Goal: Check status: Check status

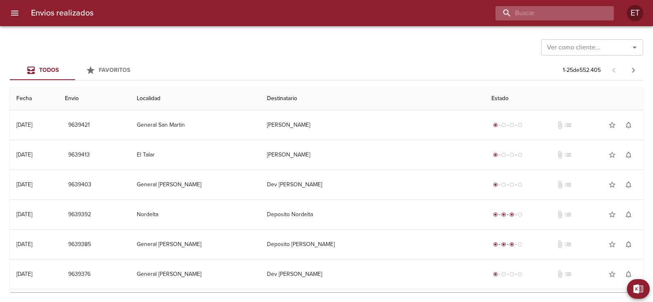
click at [550, 8] on input "buscar" at bounding box center [548, 13] width 105 height 14
paste input "9492287"
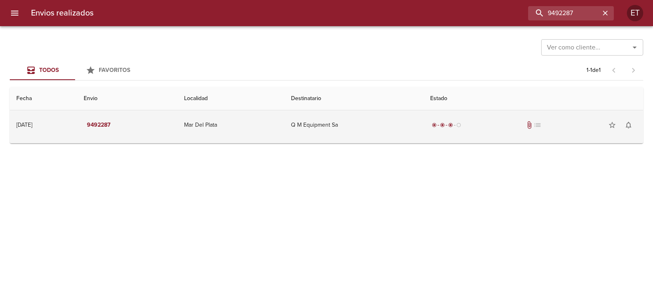
click at [501, 129] on div "radio_button_checked radio_button_checked radio_button_checked radio_button_unc…" at bounding box center [533, 125] width 207 height 16
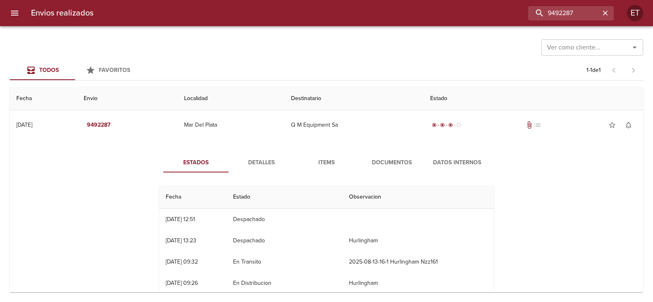
click at [364, 167] on span "Documentos" at bounding box center [392, 163] width 56 height 10
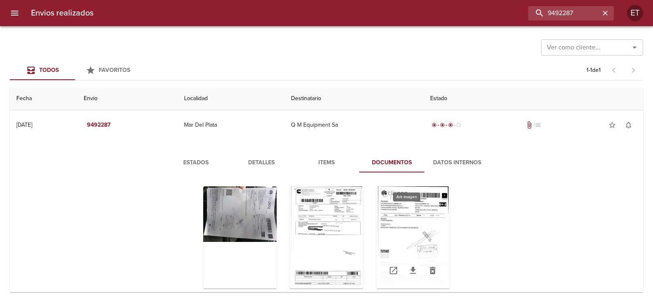
scroll to position [41, 0]
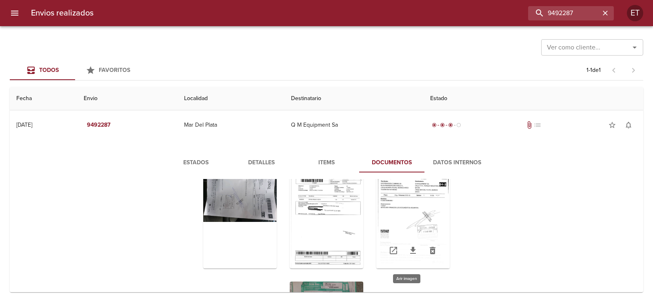
click at [413, 221] on div "Tabla de envíos del cliente" at bounding box center [412, 217] width 73 height 102
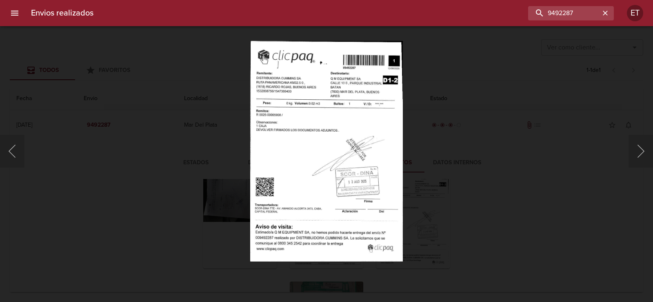
click at [449, 171] on div "Lightbox" at bounding box center [326, 151] width 653 height 302
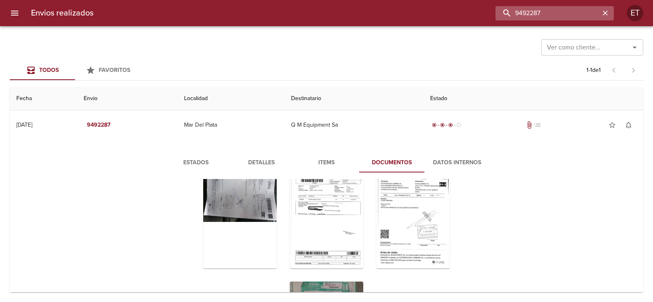
click at [561, 13] on input "9492287" at bounding box center [548, 13] width 105 height 14
paste input "561166"
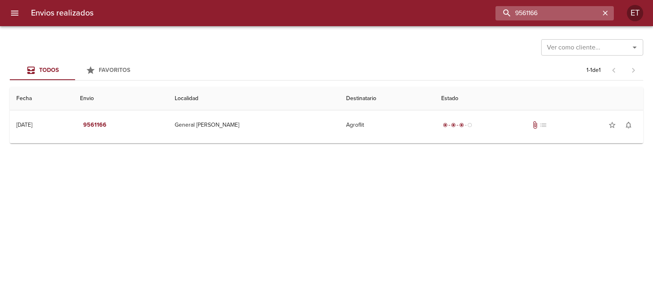
click at [538, 16] on input "9561166" at bounding box center [548, 13] width 105 height 14
paste input "08"
click at [539, 13] on input "9561086" at bounding box center [548, 13] width 105 height 14
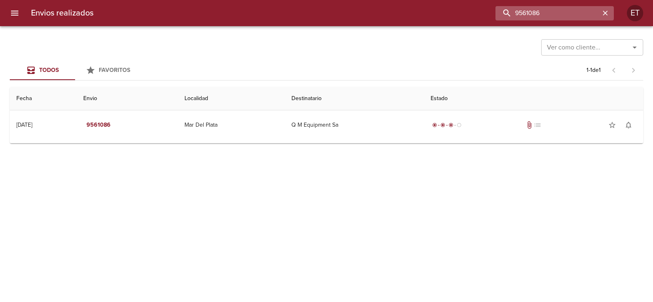
click at [539, 13] on input "9561086" at bounding box center [548, 13] width 105 height 14
paste input "84671"
click at [512, 11] on input "9584671" at bounding box center [548, 13] width 105 height 14
drag, startPoint x: 512, startPoint y: 11, endPoint x: 516, endPoint y: 10, distance: 4.4
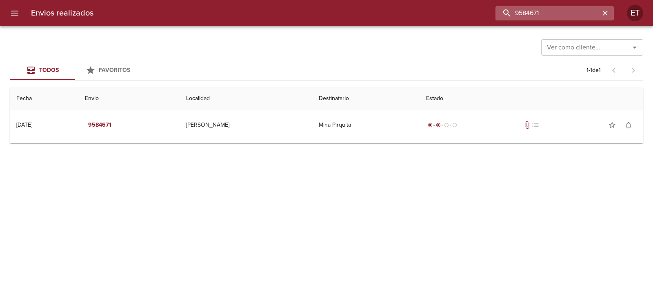
click at [515, 10] on input "9584671" at bounding box center [548, 13] width 105 height 14
click at [519, 9] on input "9584671" at bounding box center [548, 13] width 105 height 14
paste input "74838"
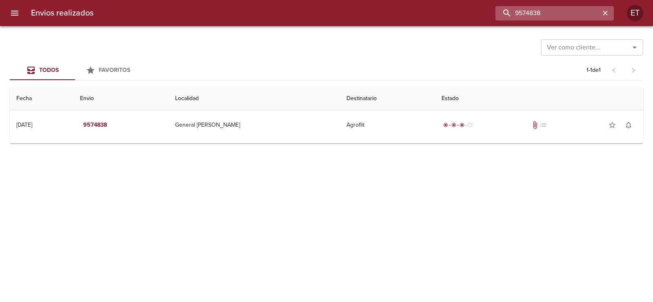
click at [528, 13] on input "9574838" at bounding box center [548, 13] width 105 height 14
paste input "66"
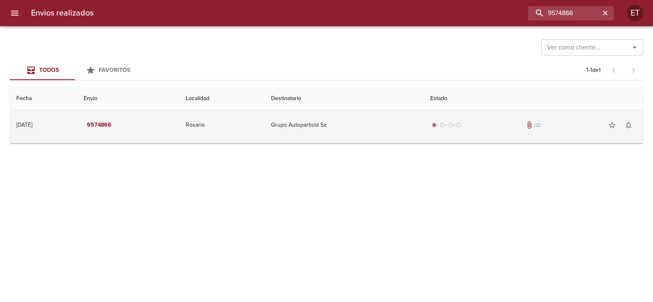
click at [261, 120] on td "Rosario" at bounding box center [221, 124] width 85 height 29
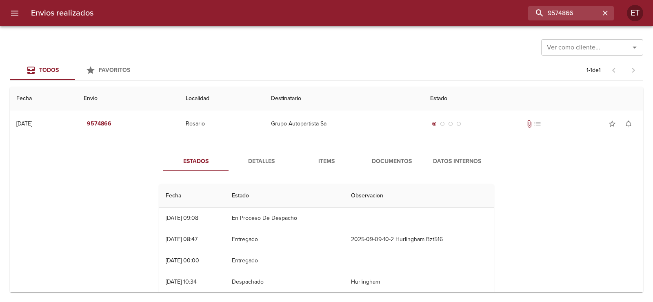
scroll to position [0, 0]
drag, startPoint x: 272, startPoint y: 156, endPoint x: 316, endPoint y: 164, distance: 45.6
click at [272, 156] on button "Detalles" at bounding box center [261, 163] width 65 height 20
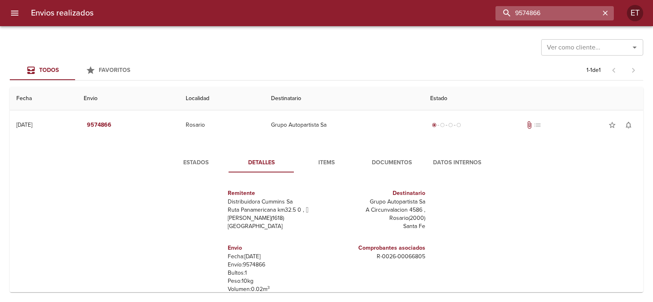
click at [564, 11] on input "9574866" at bounding box center [548, 13] width 105 height 14
paste input "611783"
type input "9611783"
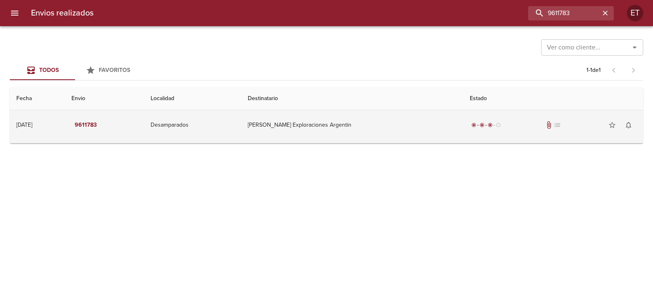
click at [499, 137] on td "radio_button_checked radio_button_checked radio_button_checked radio_button_unc…" at bounding box center [553, 124] width 180 height 29
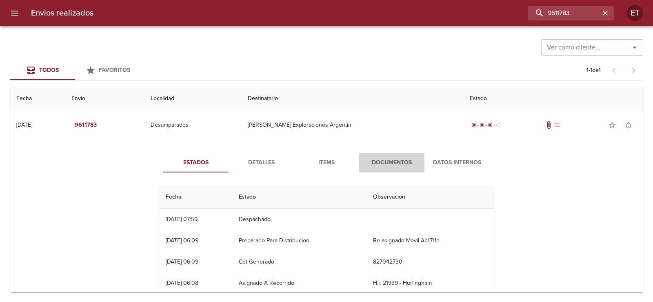
click at [412, 162] on span "Documentos" at bounding box center [392, 163] width 56 height 10
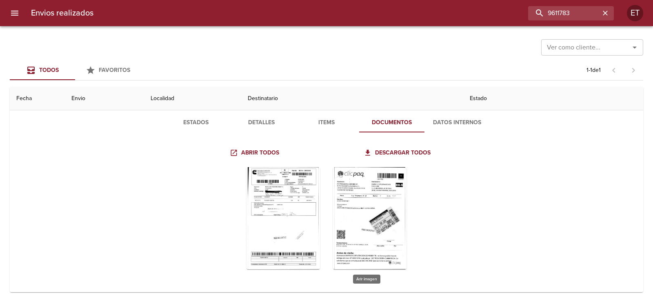
scroll to position [40, 0]
